Goal: Navigation & Orientation: Find specific page/section

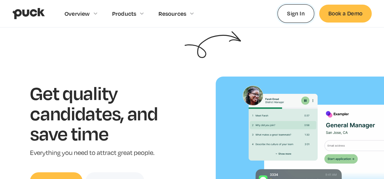
click at [293, 13] on link "Sign In" at bounding box center [295, 13] width 37 height 18
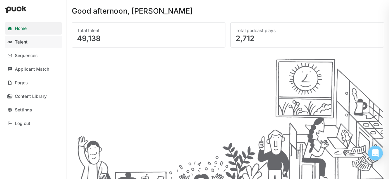
click at [23, 44] on div "Talent" at bounding box center [21, 42] width 13 height 5
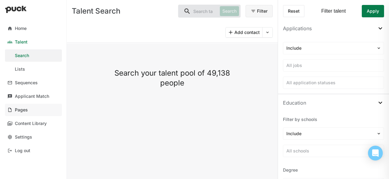
click at [28, 110] on link "Pages" at bounding box center [33, 110] width 57 height 12
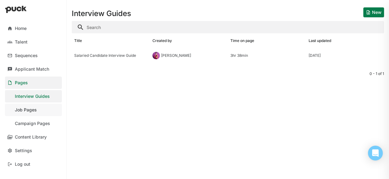
click at [31, 110] on div "Job Pages" at bounding box center [26, 109] width 22 height 5
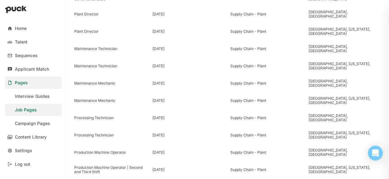
scroll to position [436, 0]
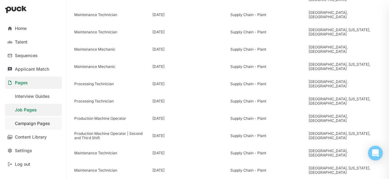
click at [30, 122] on div "Campaign Pages" at bounding box center [32, 123] width 35 height 5
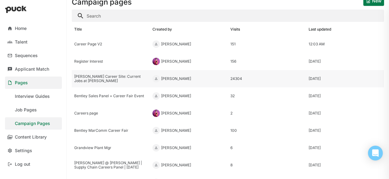
scroll to position [12, 0]
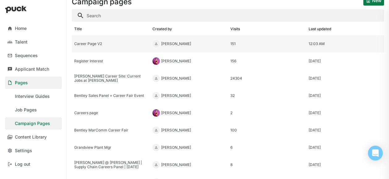
click at [90, 45] on div "Career Page V2" at bounding box center [110, 44] width 73 height 4
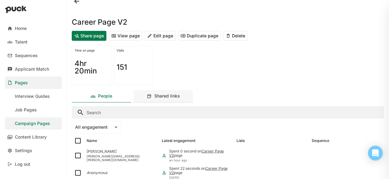
scroll to position [6, 0]
click at [125, 37] on button "View page" at bounding box center [125, 37] width 33 height 10
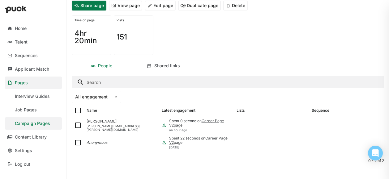
scroll to position [0, 0]
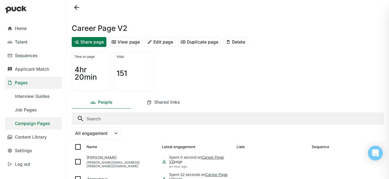
click at [93, 41] on button "Share page" at bounding box center [89, 42] width 35 height 10
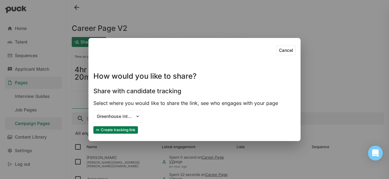
click at [290, 49] on button "Cancel" at bounding box center [285, 50] width 19 height 10
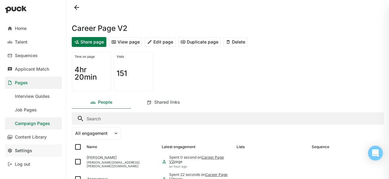
click at [27, 152] on div "Settings" at bounding box center [23, 150] width 17 height 5
